Goal: Book appointment/travel/reservation

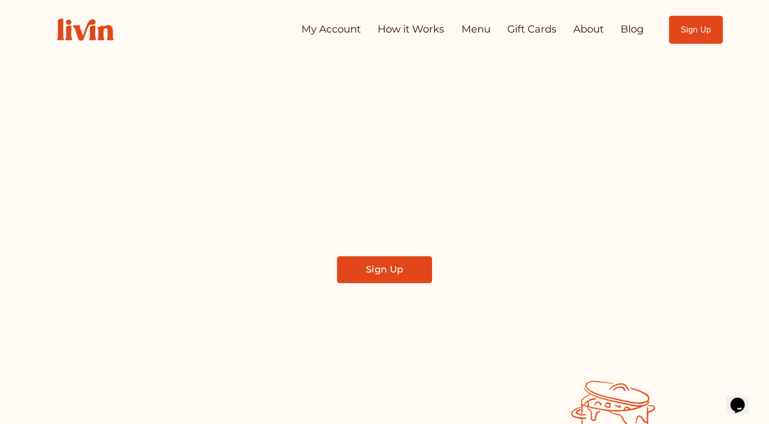
click at [410, 29] on link "How it Works" at bounding box center [411, 29] width 67 height 20
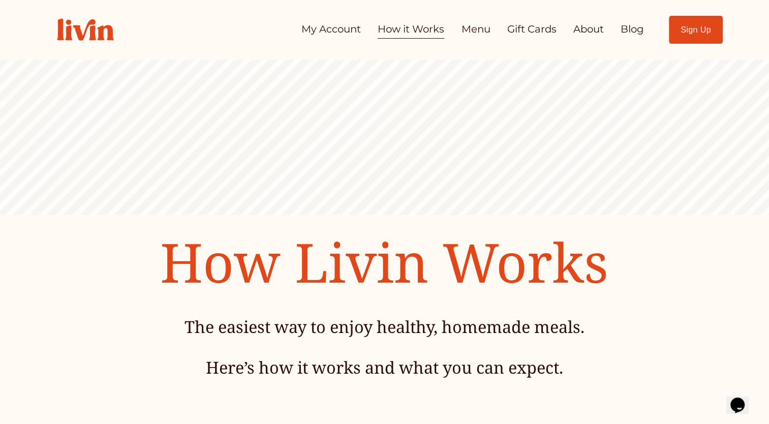
click at [634, 26] on link "Blog" at bounding box center [631, 29] width 23 height 20
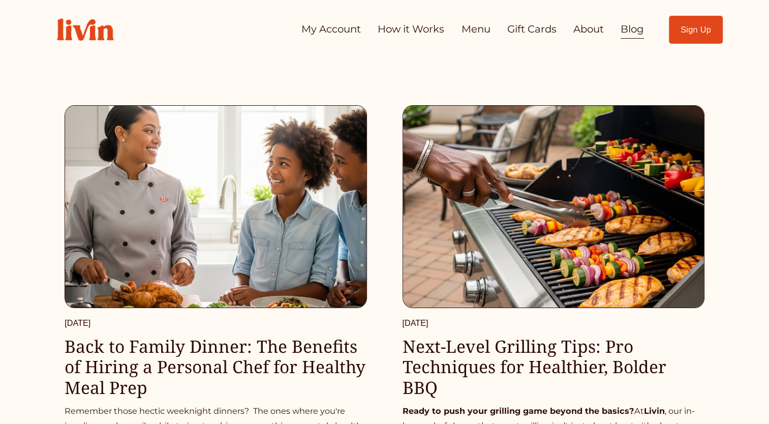
click at [634, 32] on link "Blog" at bounding box center [631, 29] width 23 height 20
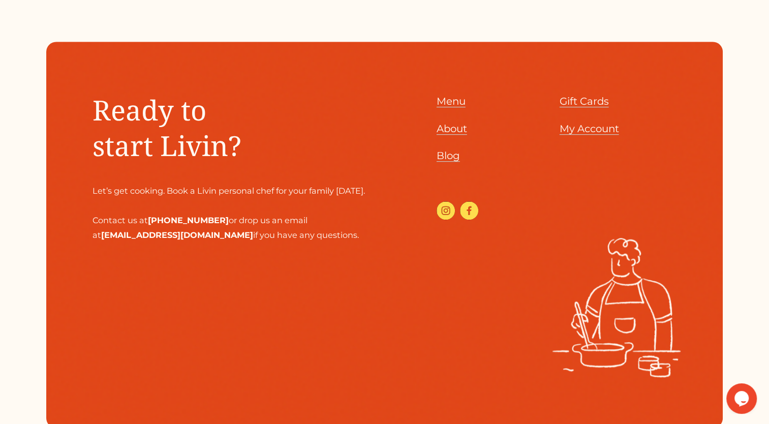
scroll to position [4668, 0]
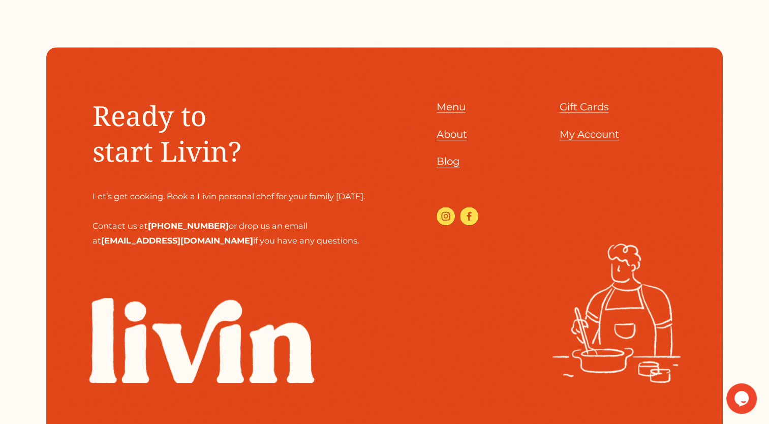
click at [452, 128] on span "About" at bounding box center [452, 134] width 30 height 12
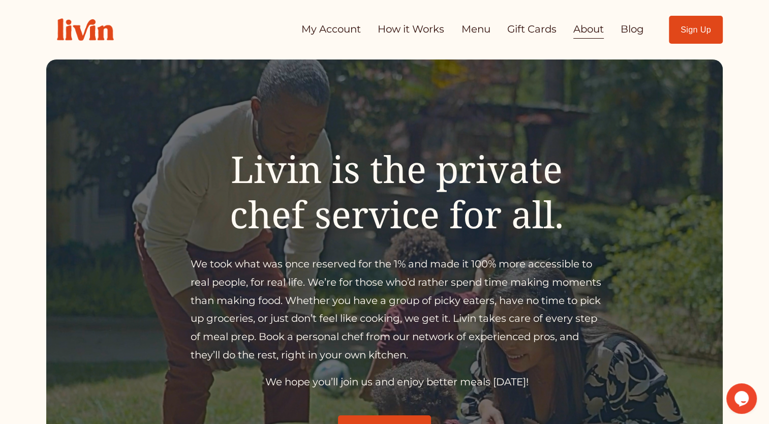
click at [483, 34] on link "Menu" at bounding box center [475, 29] width 29 height 20
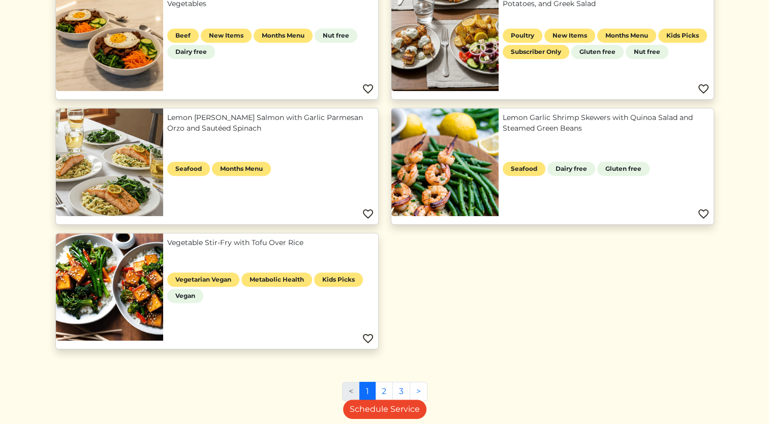
scroll to position [706, 0]
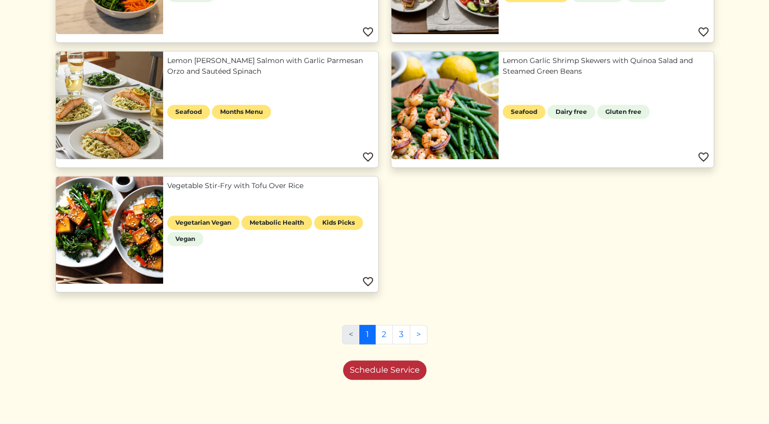
click at [407, 371] on link "Schedule Service" at bounding box center [384, 369] width 83 height 19
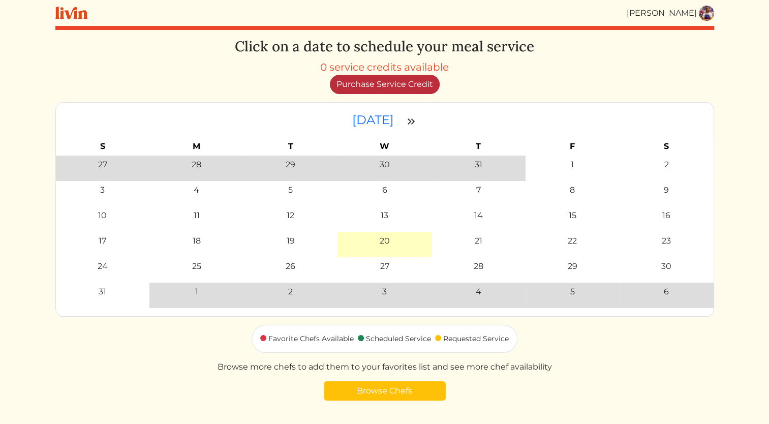
click at [403, 87] on link "Purchase Service Credit" at bounding box center [385, 84] width 110 height 19
